Goal: Task Accomplishment & Management: Manage account settings

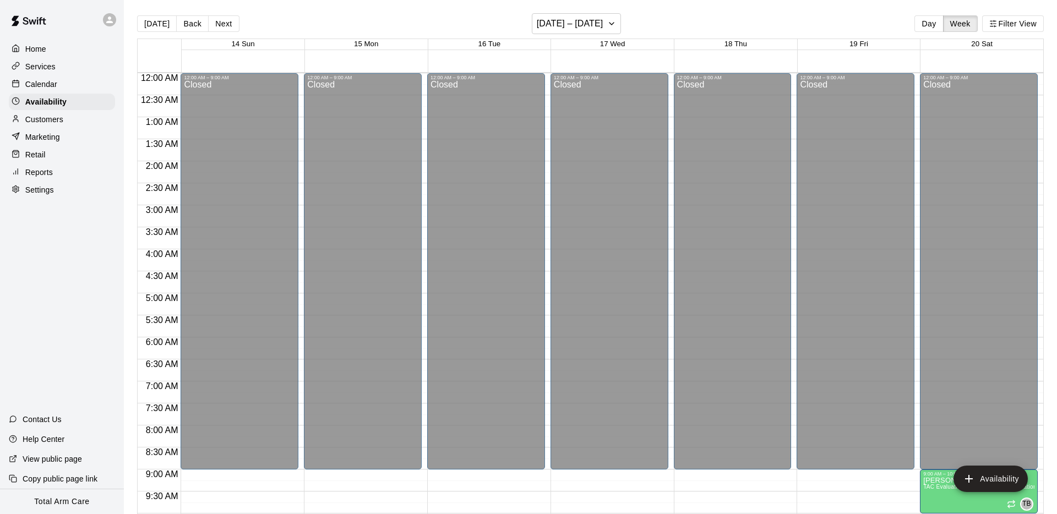
scroll to position [543, 0]
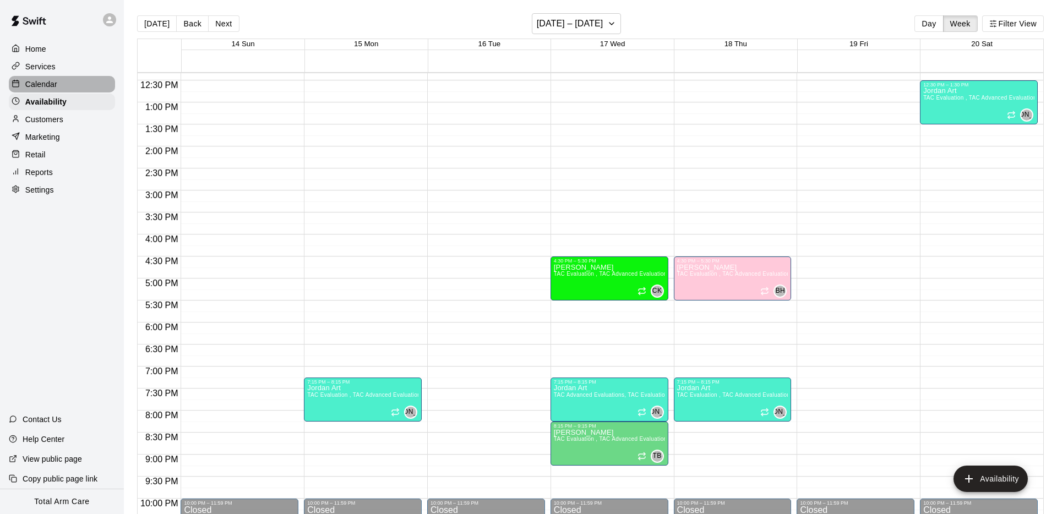
click at [29, 82] on p "Calendar" at bounding box center [41, 84] width 32 height 11
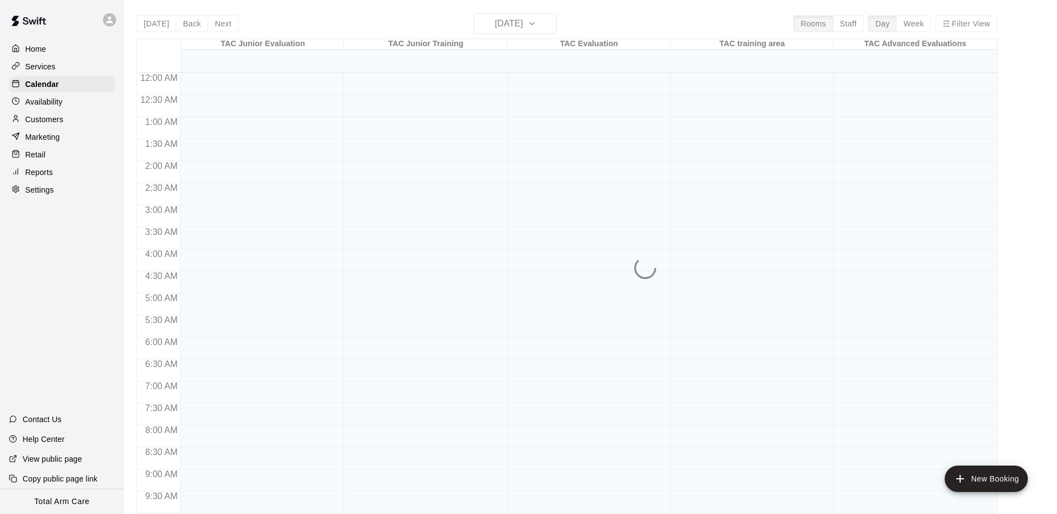
scroll to position [570, 0]
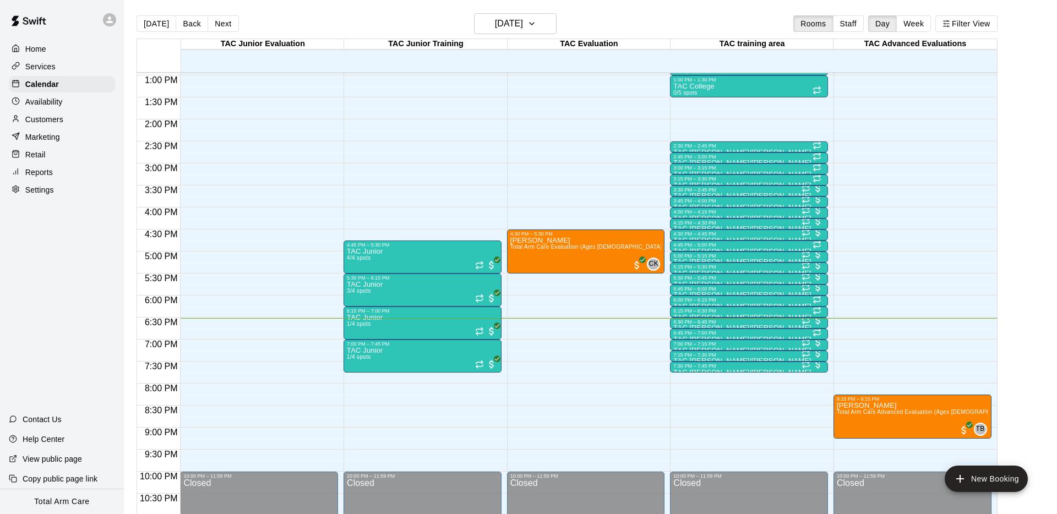
click at [114, 15] on icon at bounding box center [110, 20] width 10 height 10
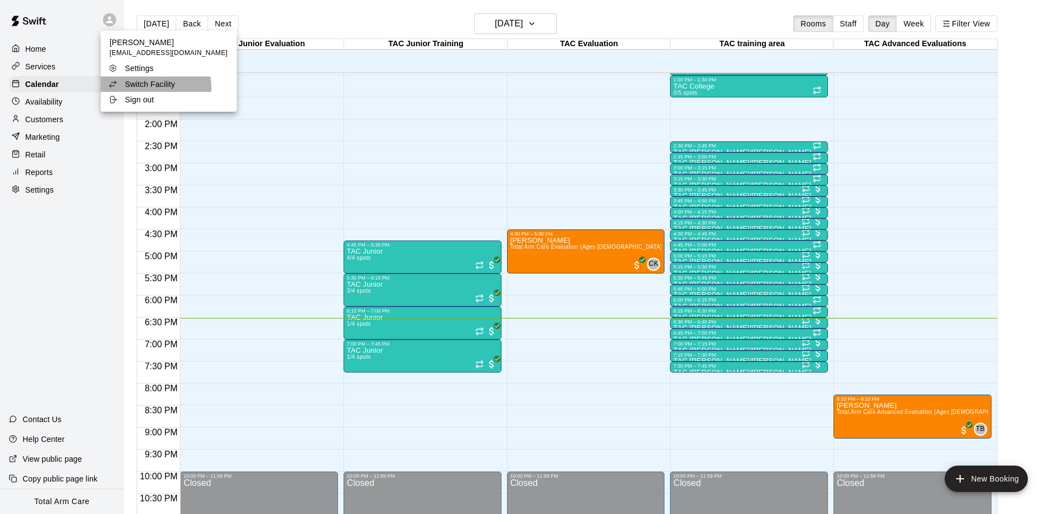
click at [155, 88] on p "Switch Facility" at bounding box center [150, 84] width 50 height 11
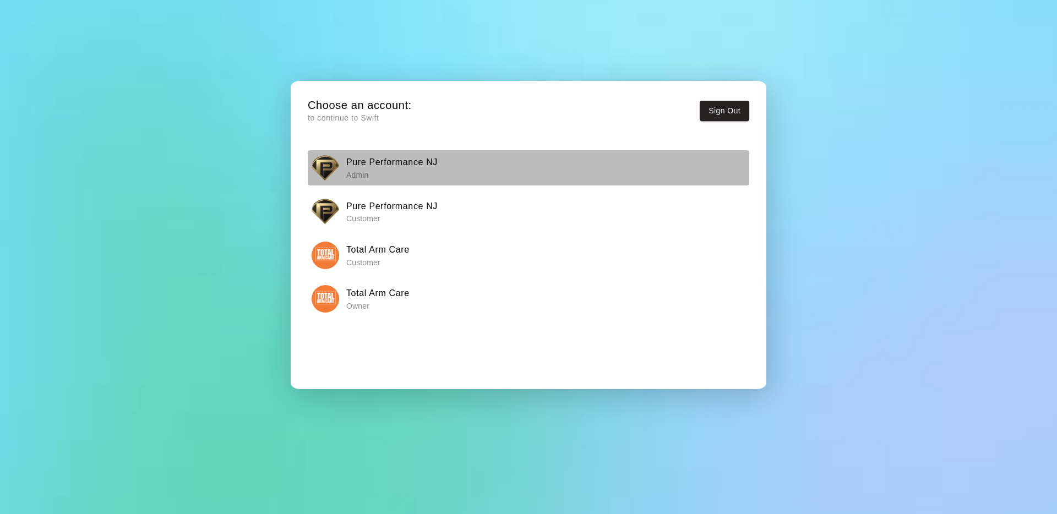
click at [340, 162] on div "Pure Performance NJ Admin" at bounding box center [529, 168] width 434 height 28
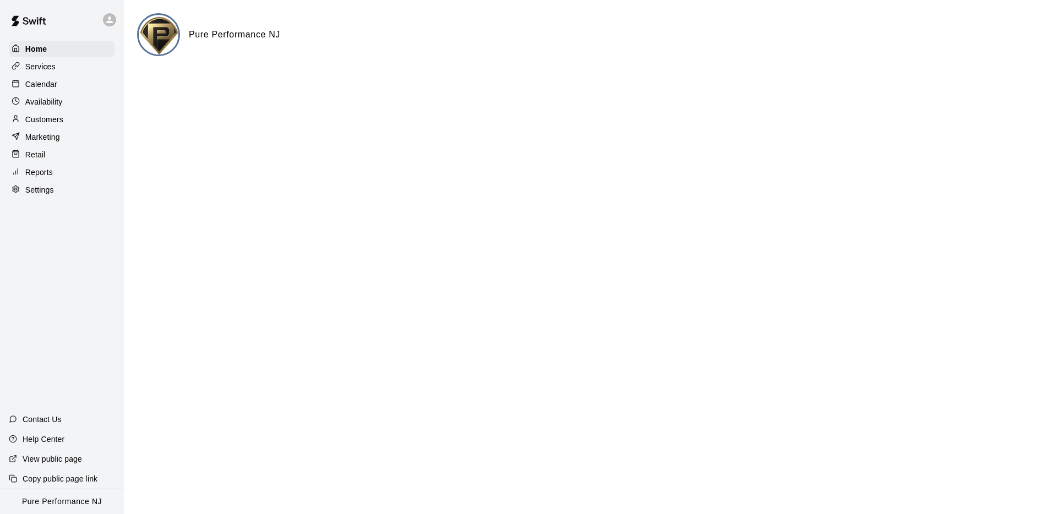
click at [45, 82] on p "Calendar" at bounding box center [41, 84] width 32 height 11
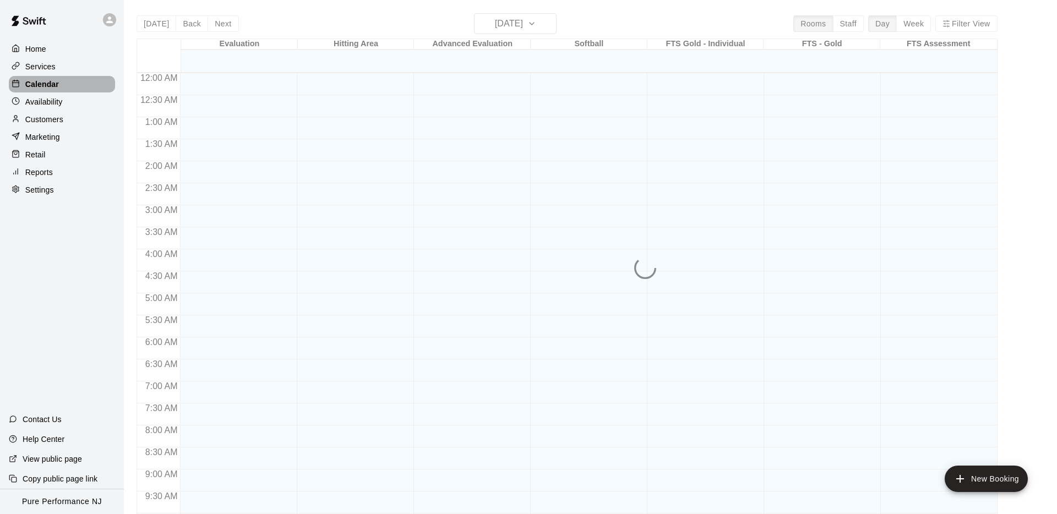
click at [46, 83] on p "Calendar" at bounding box center [42, 84] width 34 height 11
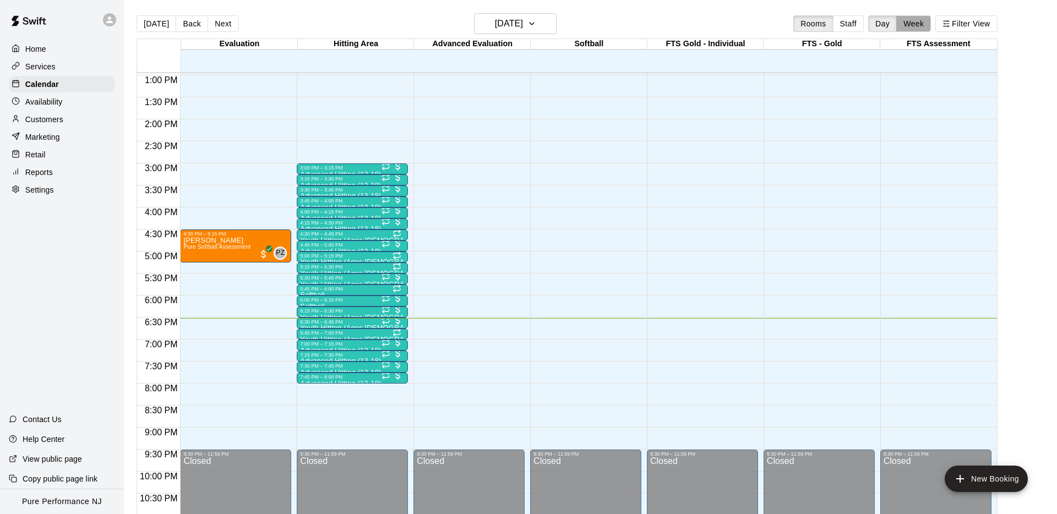
click at [910, 26] on button "Week" at bounding box center [913, 23] width 35 height 17
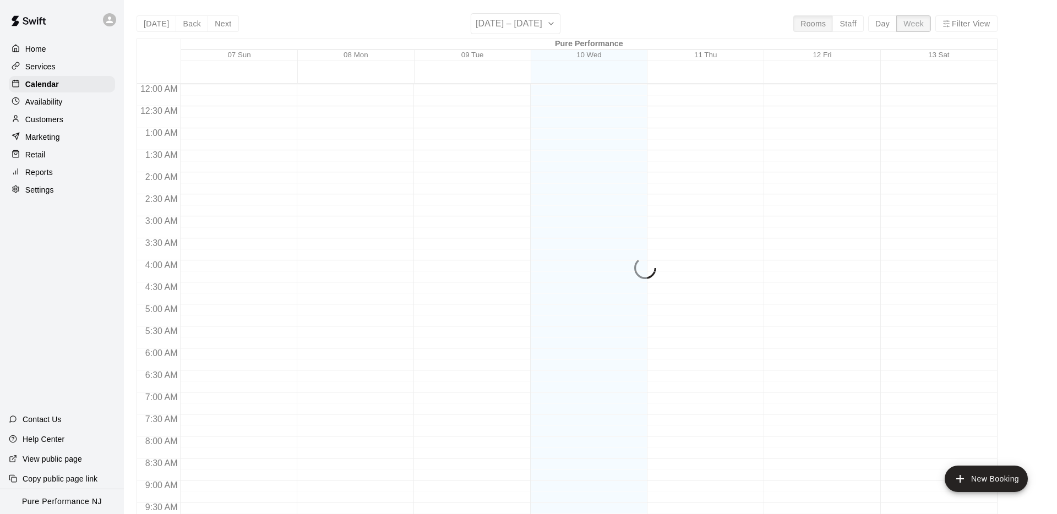
scroll to position [615, 0]
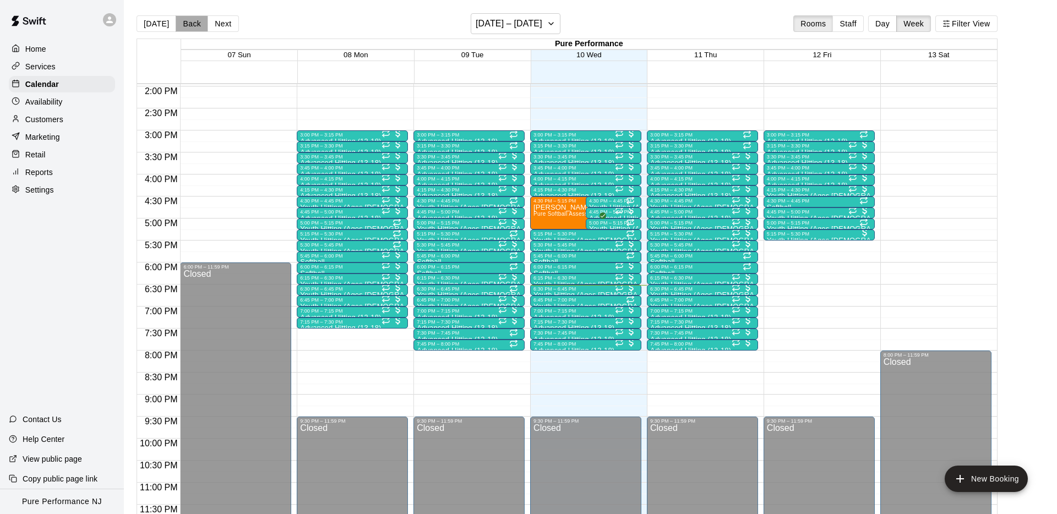
click at [187, 19] on button "Back" at bounding box center [192, 23] width 32 height 17
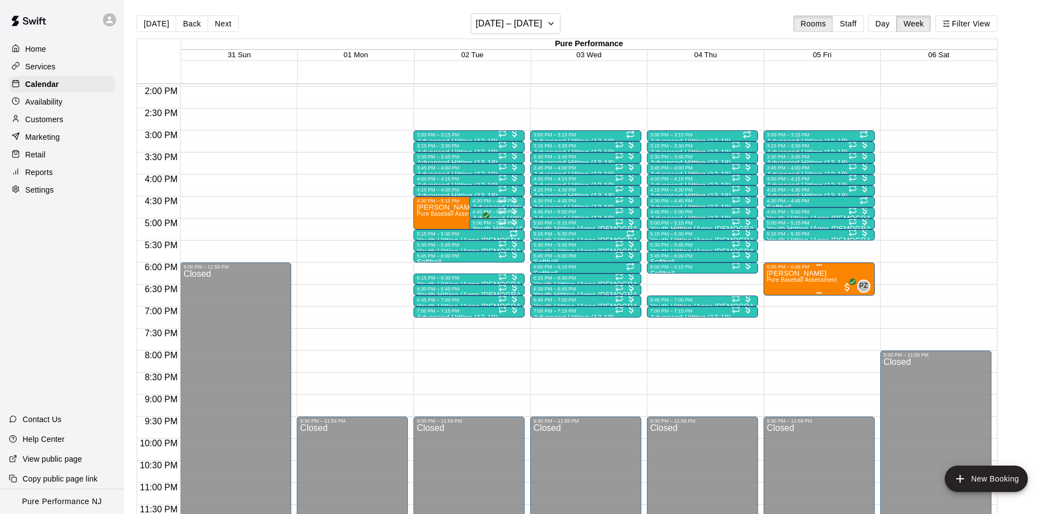
click at [803, 274] on p "Joe Liquore" at bounding box center [802, 274] width 70 height 0
click at [775, 314] on img "edit" at bounding box center [778, 311] width 13 height 13
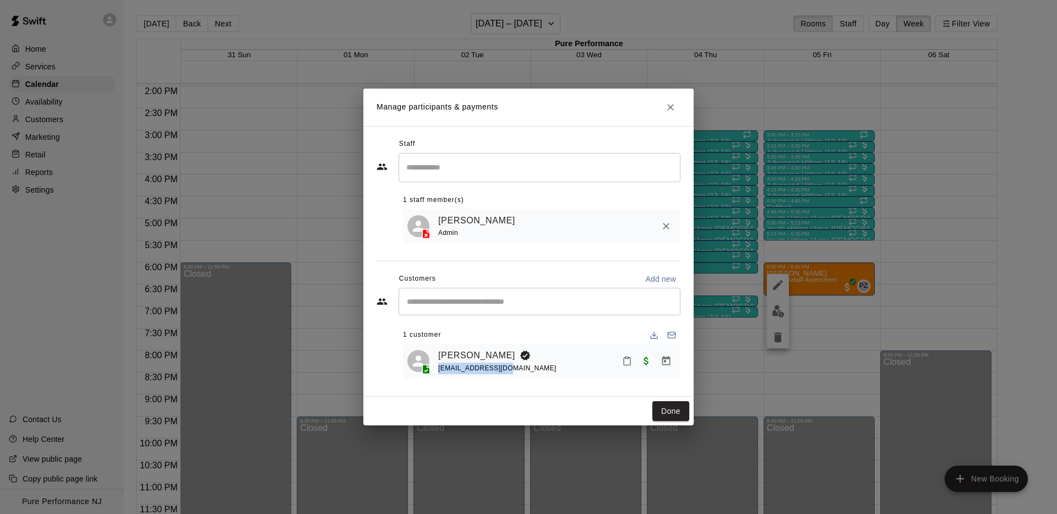
drag, startPoint x: 500, startPoint y: 371, endPoint x: 438, endPoint y: 370, distance: 62.2
click at [437, 371] on div "Joe Liquore jliquore@gmail.com" at bounding box center [541, 362] width 269 height 26
click at [422, 364] on icon at bounding box center [426, 369] width 11 height 11
click at [448, 357] on link "Joe Liquore" at bounding box center [476, 356] width 77 height 14
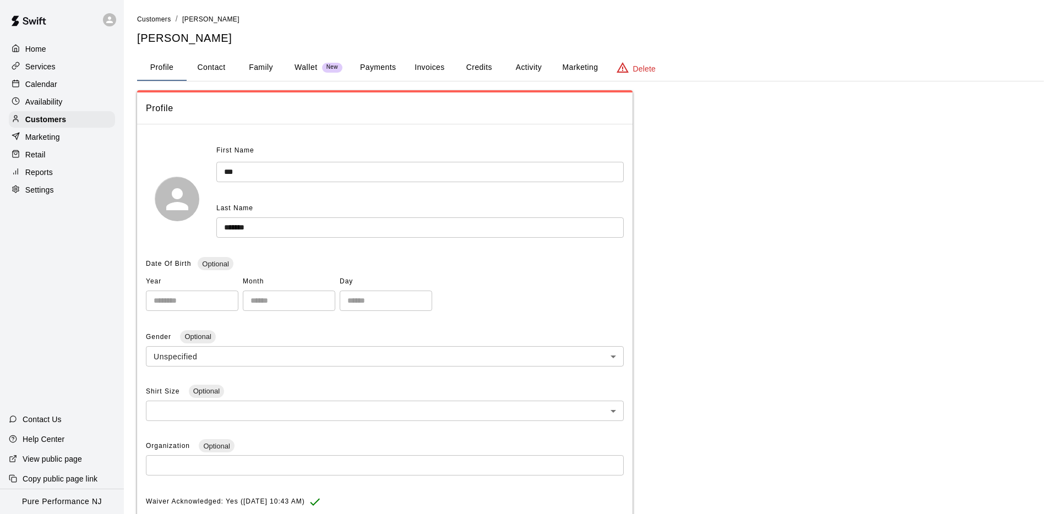
click at [215, 64] on button "Contact" at bounding box center [212, 68] width 50 height 26
select select "**"
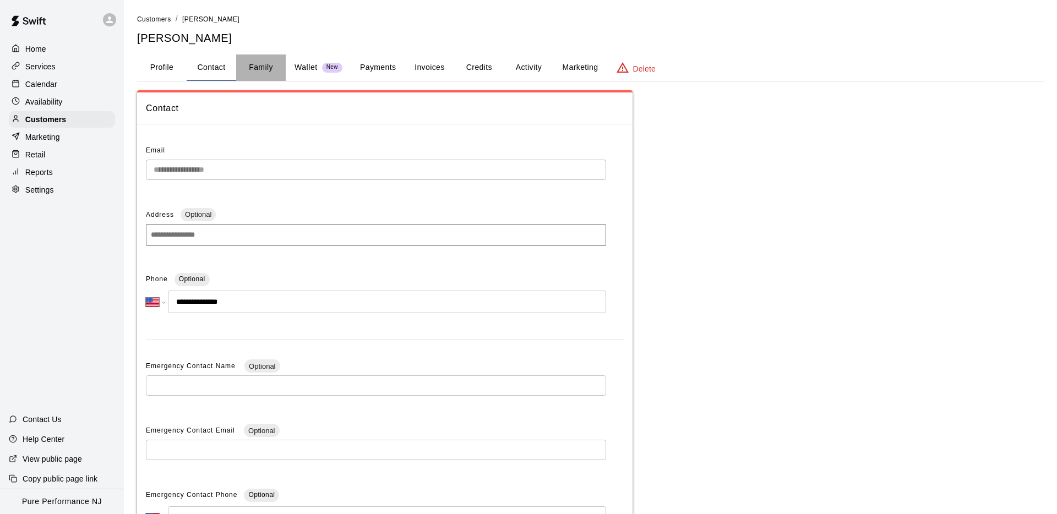
click at [245, 64] on button "Family" at bounding box center [261, 68] width 50 height 26
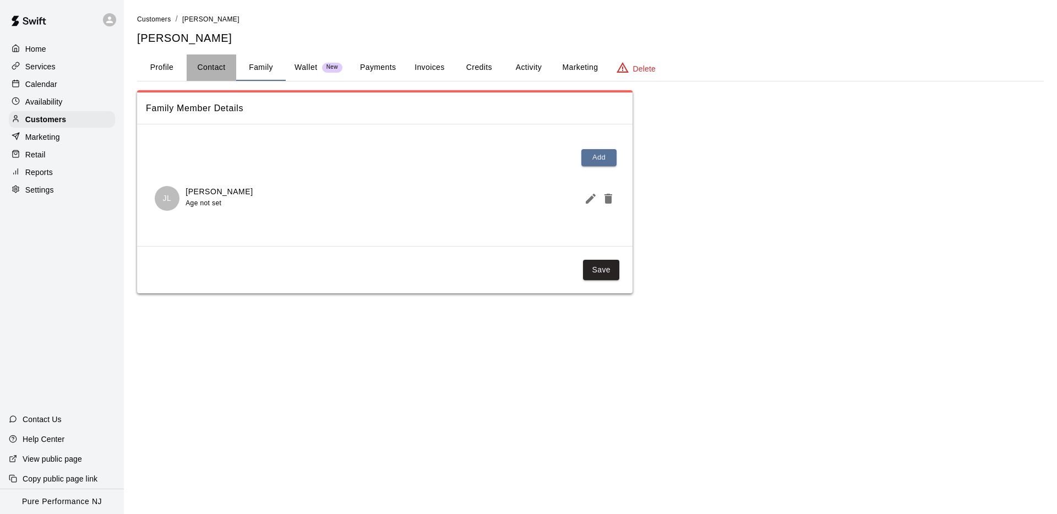
click at [203, 67] on button "Contact" at bounding box center [212, 68] width 50 height 26
select select "**"
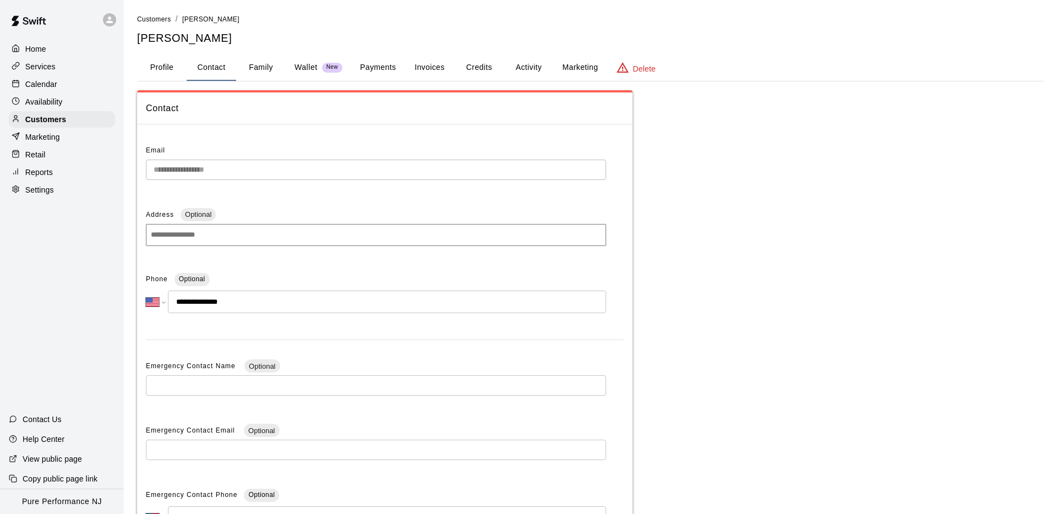
click at [66, 77] on div "Calendar" at bounding box center [62, 84] width 106 height 17
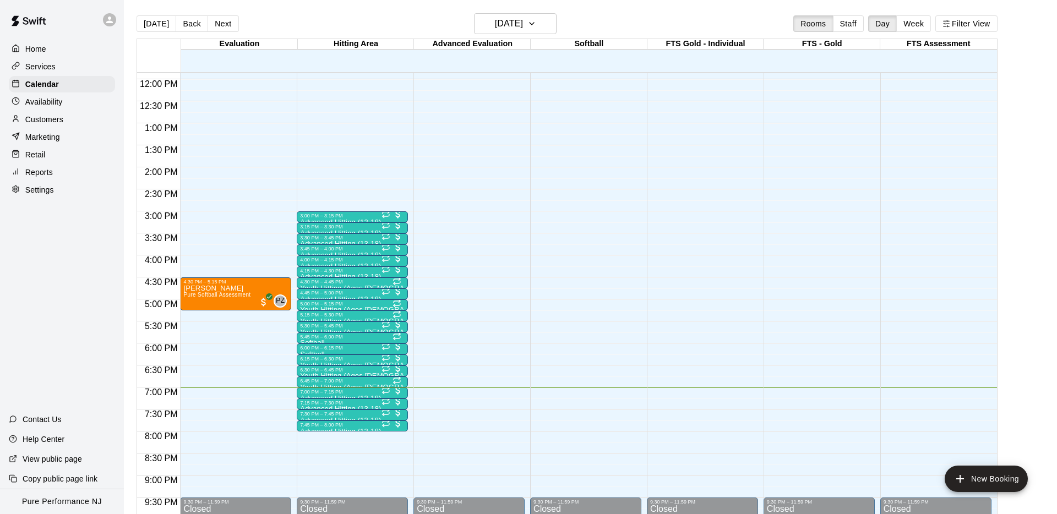
scroll to position [504, 0]
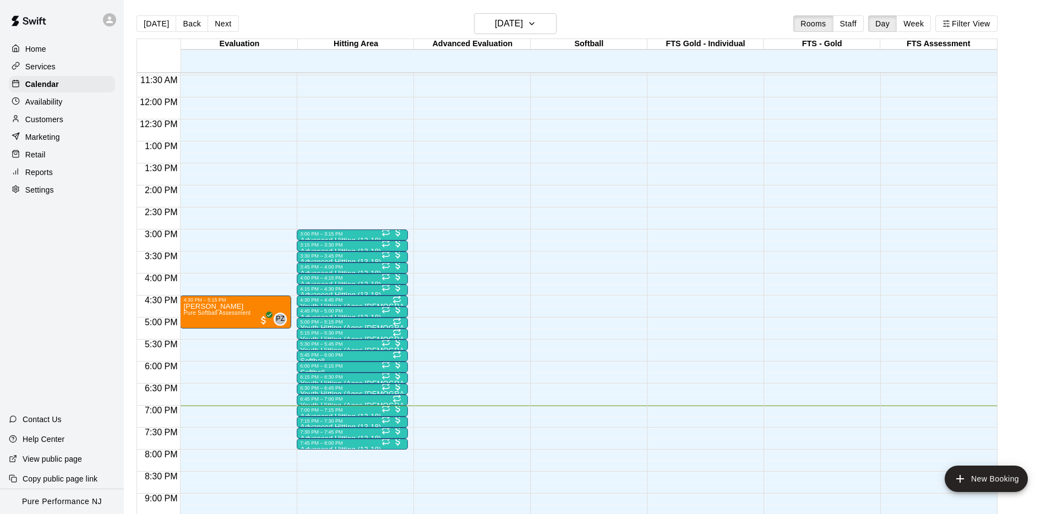
click at [114, 21] on icon at bounding box center [110, 20] width 10 height 10
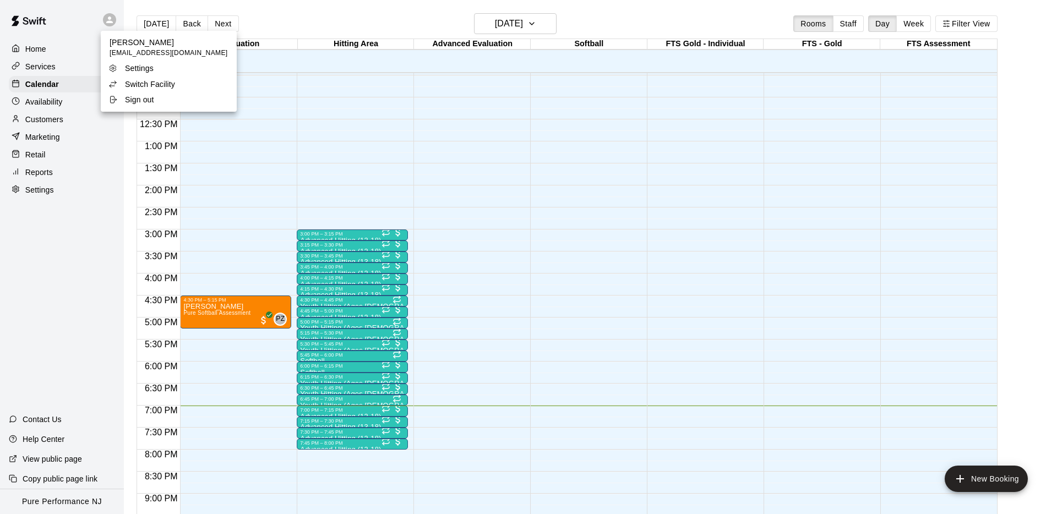
click at [149, 84] on p "Switch Facility" at bounding box center [150, 84] width 50 height 11
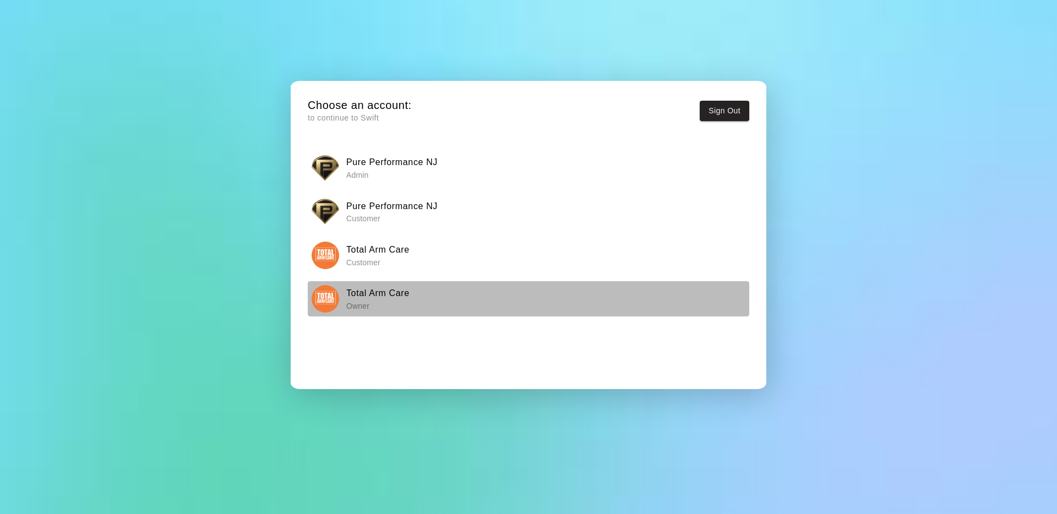
click at [321, 305] on img "button" at bounding box center [326, 299] width 28 height 28
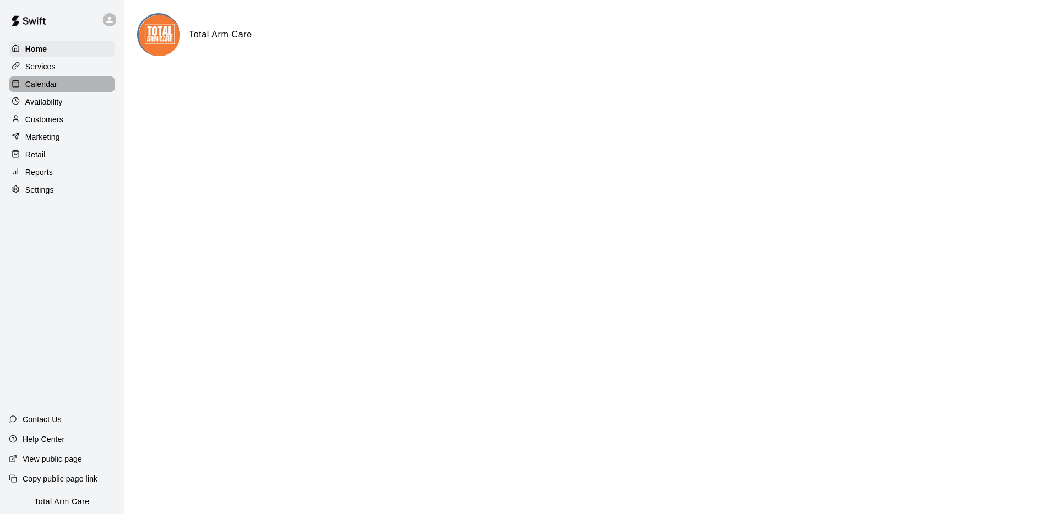
click at [48, 79] on p "Calendar" at bounding box center [41, 84] width 32 height 11
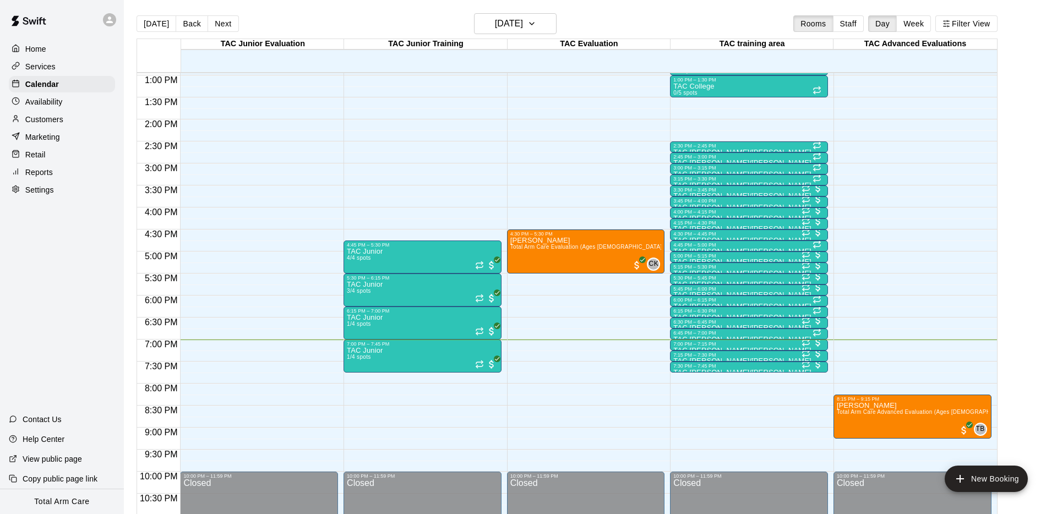
scroll to position [569, 0]
